Goal: Obtain resource: Download file/media

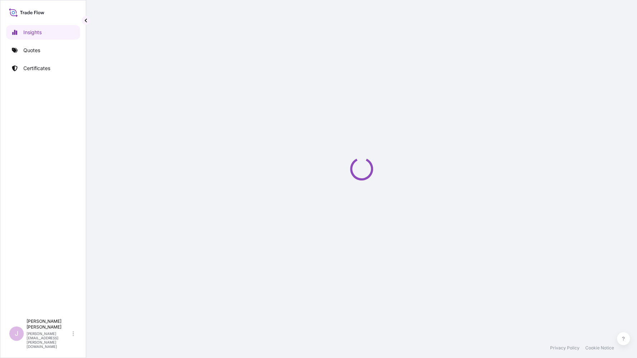
select select "2025"
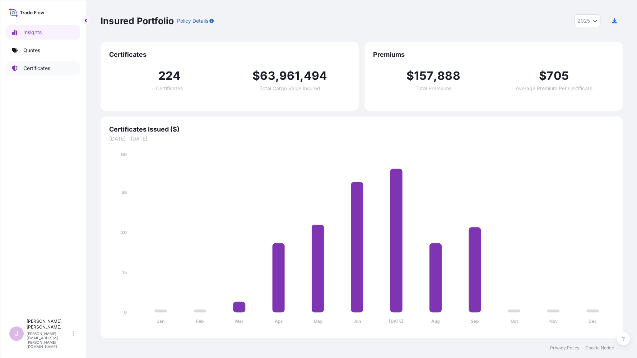
click at [41, 63] on link "Certificates" at bounding box center [43, 68] width 74 height 14
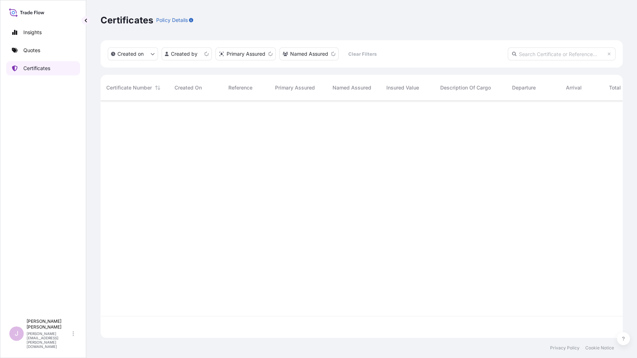
scroll to position [235, 516]
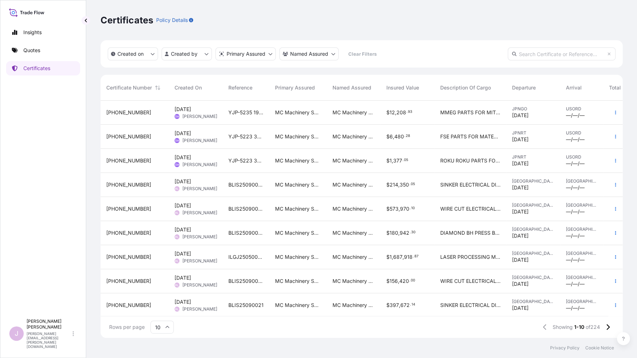
click at [259, 127] on div "YJP-5223 3602" at bounding box center [246, 137] width 47 height 24
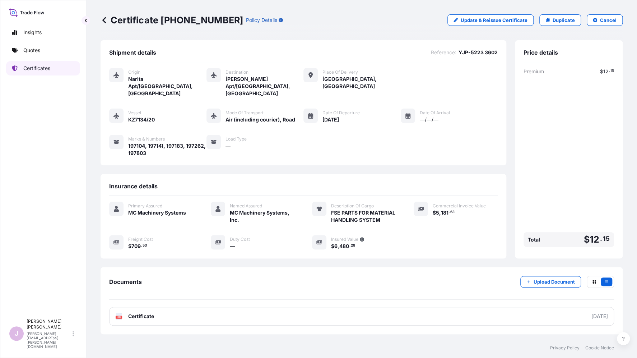
click at [48, 67] on p "Certificates" at bounding box center [36, 68] width 27 height 7
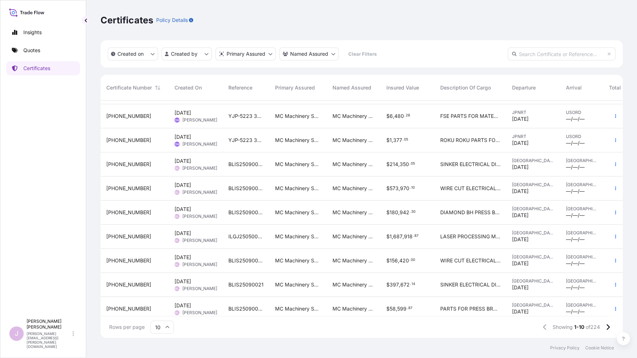
scroll to position [31, 0]
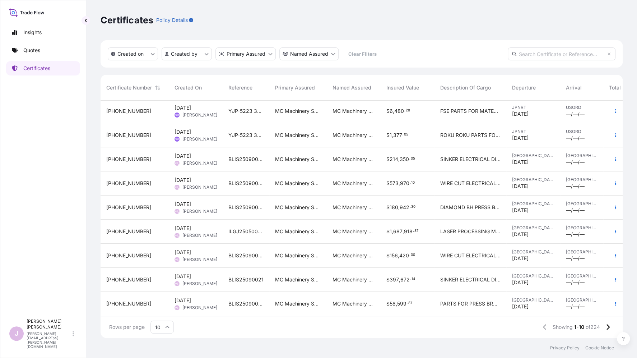
click at [164, 328] on div "10" at bounding box center [161, 326] width 23 height 13
drag, startPoint x: 163, startPoint y: 307, endPoint x: 238, endPoint y: 265, distance: 85.2
click at [163, 307] on div "50" at bounding box center [162, 307] width 18 height 14
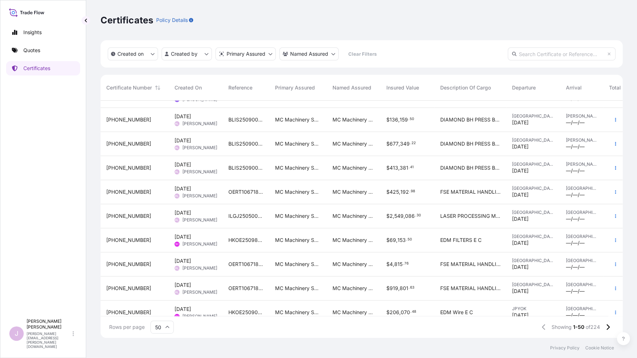
scroll to position [251, 0]
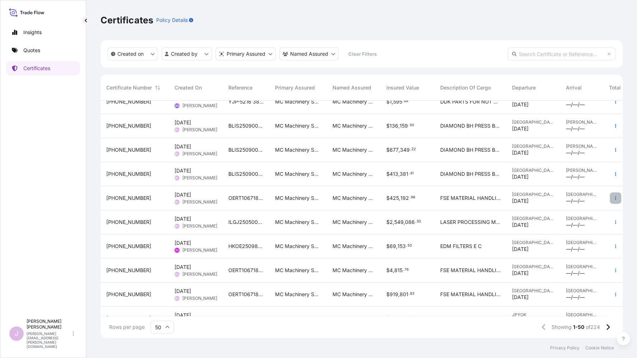
click at [610, 196] on button "button" at bounding box center [615, 197] width 11 height 11
click at [624, 339] on icon at bounding box center [623, 338] width 3 height 4
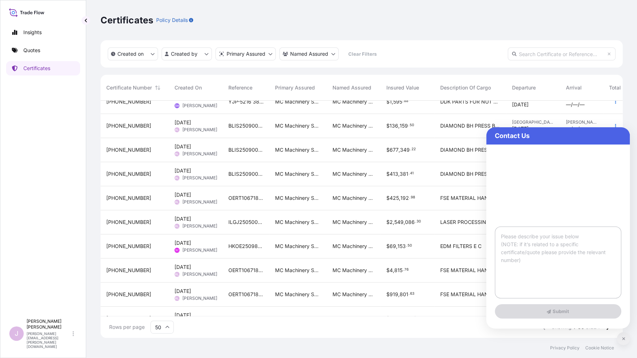
click at [622, 337] on icon at bounding box center [623, 338] width 3 height 4
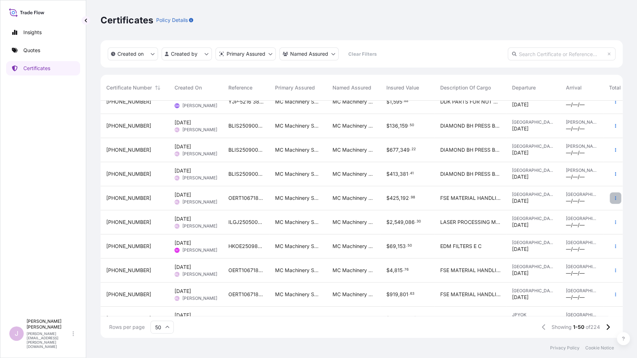
drag, startPoint x: 609, startPoint y: 197, endPoint x: 604, endPoint y: 197, distance: 4.7
click at [610, 195] on button "button" at bounding box center [615, 197] width 11 height 11
click at [623, 338] on icon at bounding box center [623, 338] width 3 height 4
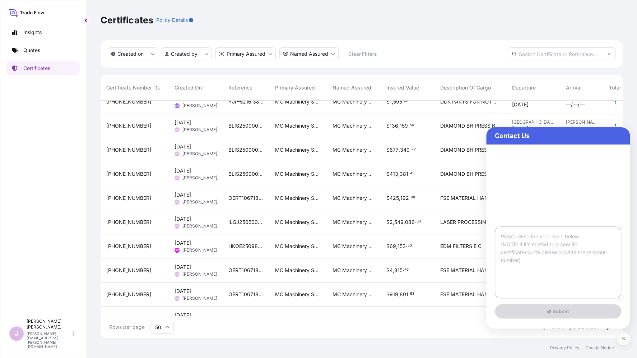
click at [515, 243] on textarea at bounding box center [558, 262] width 126 height 72
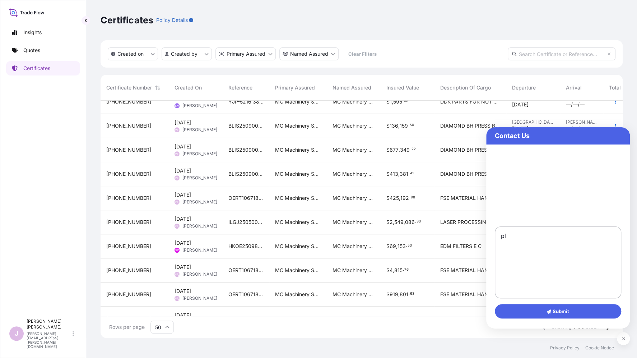
type textarea "p"
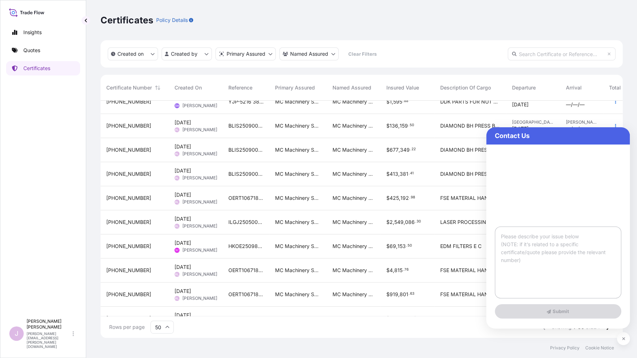
click at [507, 229] on textarea at bounding box center [558, 262] width 126 height 72
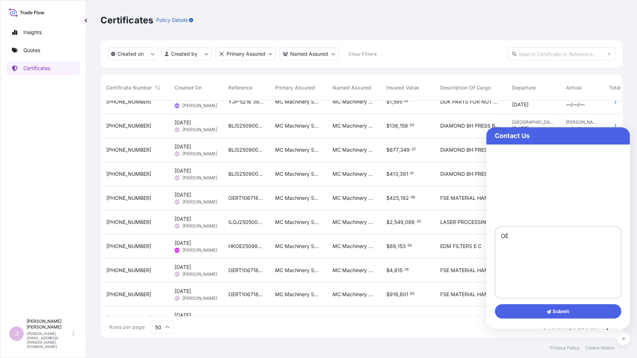
type textarea "O"
click at [501, 235] on textarea "the forwarded company advised the wrong contract rate for OERT106718Y00068. The…" at bounding box center [558, 262] width 126 height 72
click at [592, 249] on textarea "The forwarded company advised the wrong contract rate for OERT106718Y00068. The…" at bounding box center [558, 262] width 126 height 72
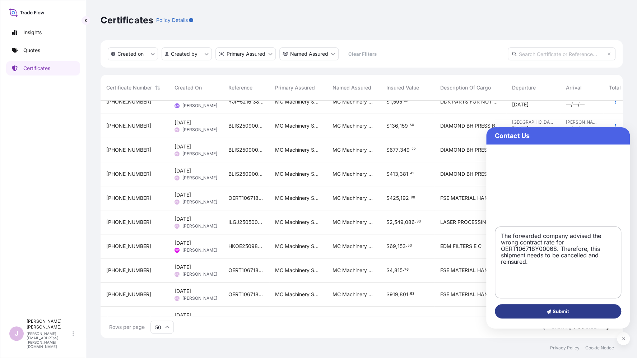
type textarea "The forwarded company advised the wrong contract rate for OERT106718Y00068. The…"
click at [555, 310] on span "Submit" at bounding box center [557, 310] width 23 height 7
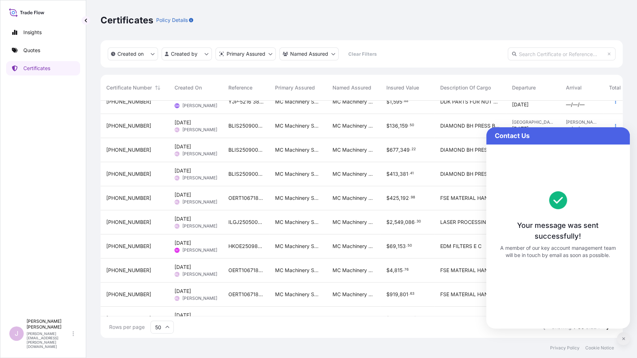
click at [623, 336] on button at bounding box center [623, 338] width 13 height 13
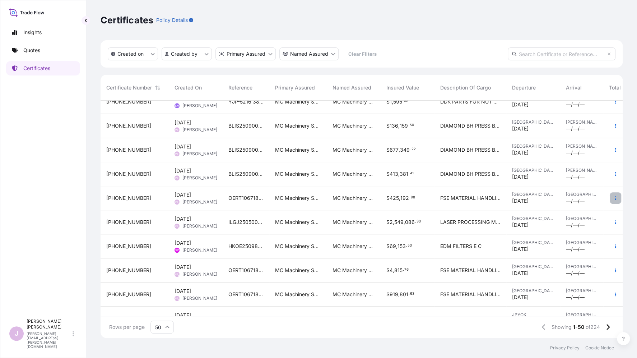
click at [613, 197] on icon "button" at bounding box center [615, 198] width 4 height 4
click at [594, 197] on link "Duplicate quote" at bounding box center [571, 198] width 67 height 11
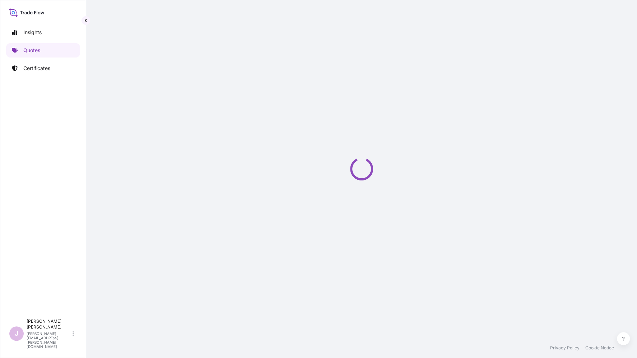
select select "Ocean Vessel"
select select "Road / [GEOGRAPHIC_DATA]"
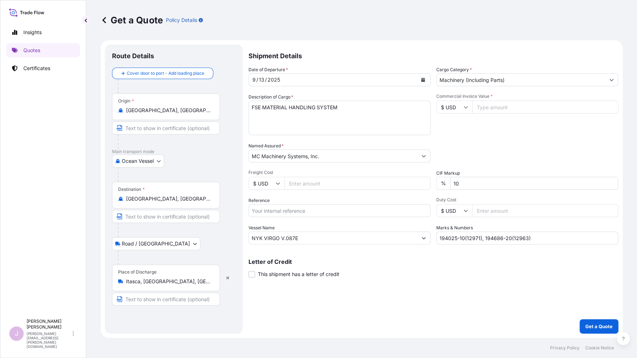
click at [300, 181] on input "Freight Cost" at bounding box center [357, 183] width 146 height 13
type input "33320"
click at [270, 211] on input "Reference" at bounding box center [339, 210] width 182 height 13
click at [304, 210] on input "OERT106718Y00027" at bounding box center [339, 210] width 182 height 13
type input "OERT106718Y00068"
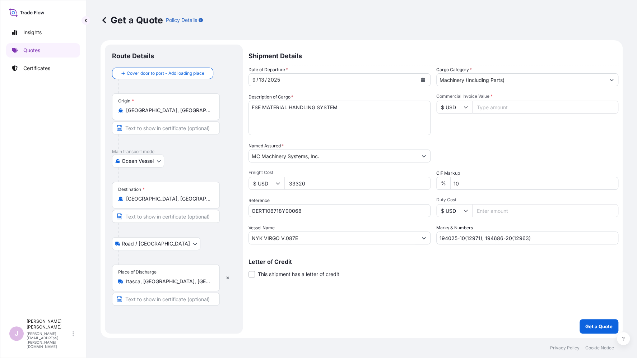
click at [491, 107] on input "Commercial Invoice Value *" at bounding box center [545, 107] width 146 height 13
type input "344819.07"
click at [313, 183] on input "33320" at bounding box center [357, 183] width 146 height 13
type input "33320.00"
click at [544, 236] on input "194025-10(12971), 194686-20(12963)" at bounding box center [527, 237] width 182 height 13
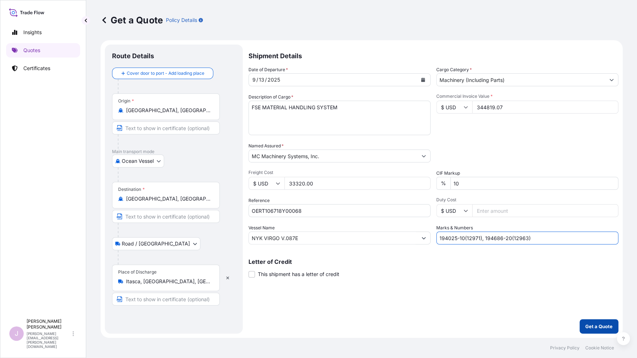
click at [594, 324] on p "Get a Quote" at bounding box center [598, 325] width 27 height 7
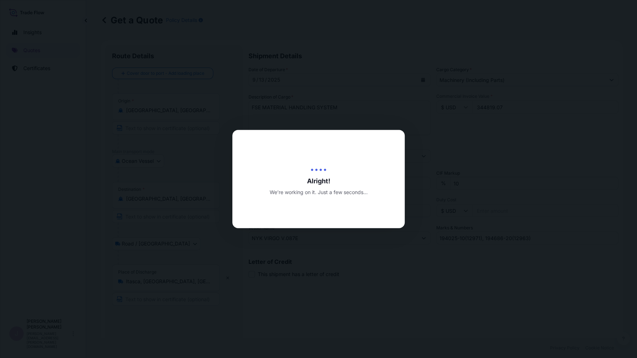
type input "[DATE]"
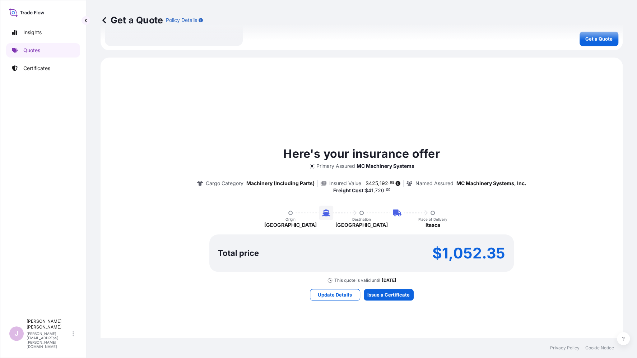
scroll to position [349, 0]
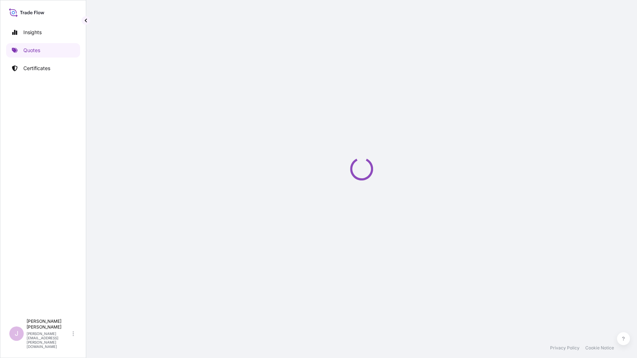
select select "Ocean Vessel"
select select "Road / [GEOGRAPHIC_DATA]"
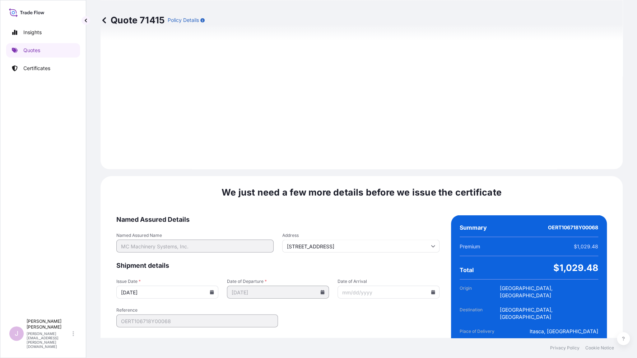
scroll to position [819, 0]
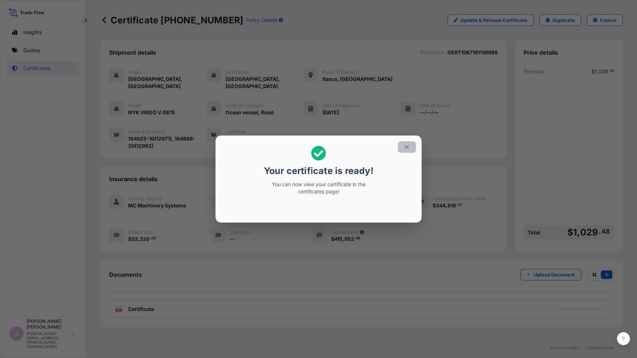
click at [407, 145] on icon "button" at bounding box center [406, 147] width 6 height 6
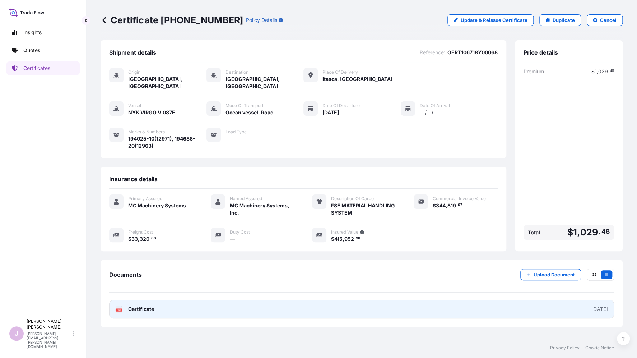
click at [145, 304] on link "PDF Certificate [DATE]" at bounding box center [361, 308] width 505 height 19
